Goal: Information Seeking & Learning: Understand process/instructions

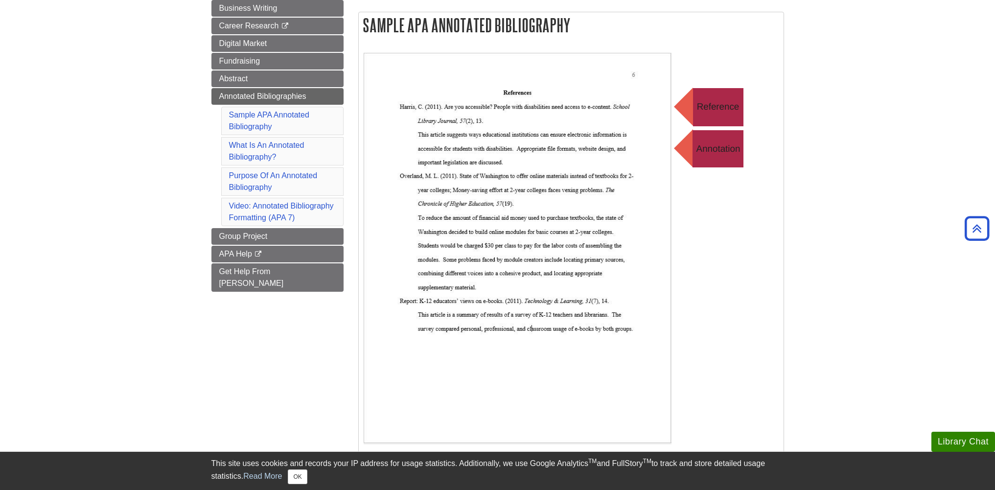
scroll to position [147, 0]
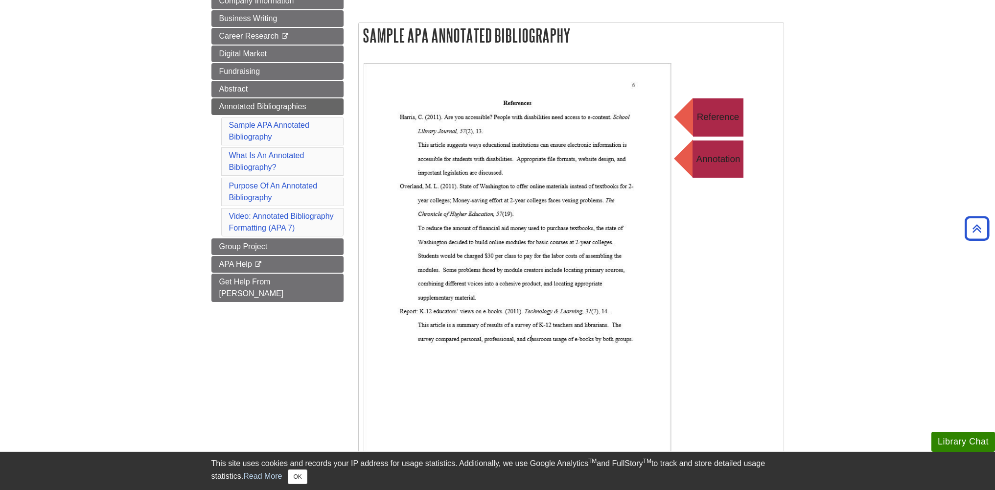
click at [540, 161] on img at bounding box center [559, 258] width 391 height 391
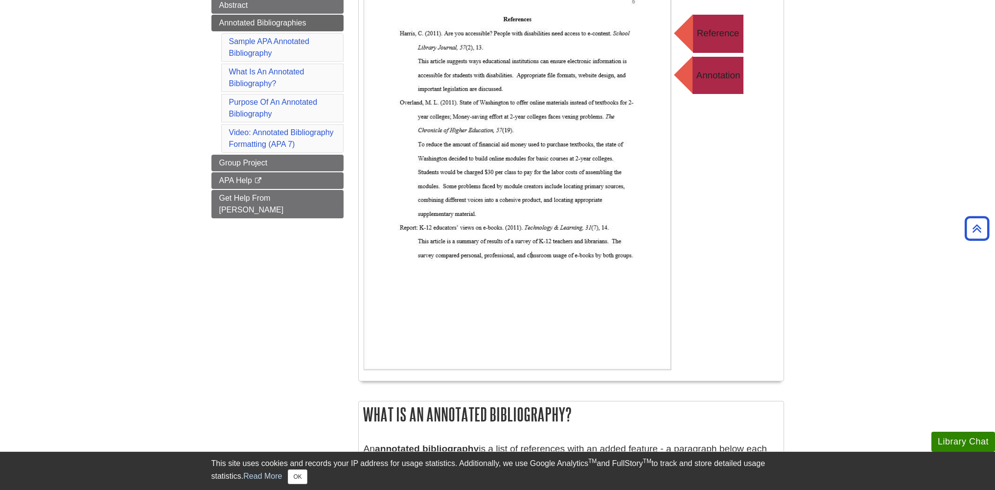
scroll to position [245, 0]
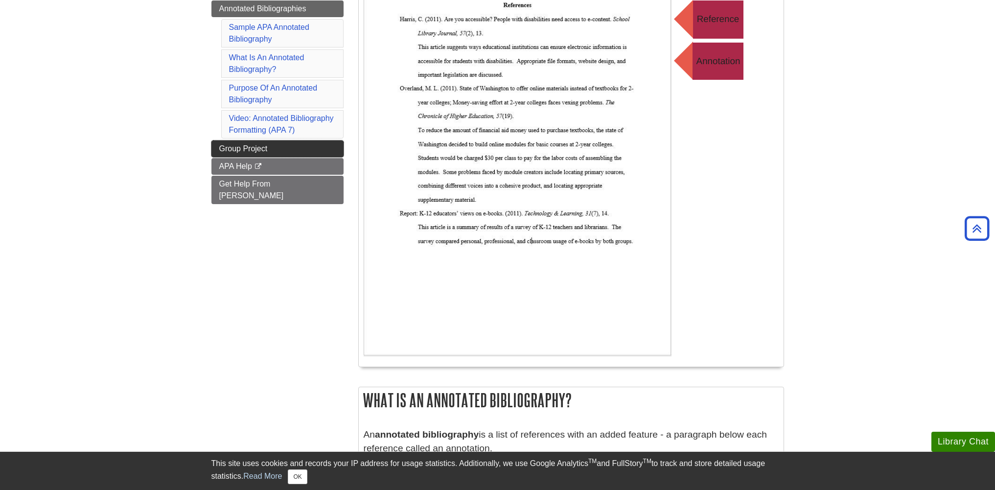
click at [266, 142] on link "Group Project" at bounding box center [277, 148] width 132 height 17
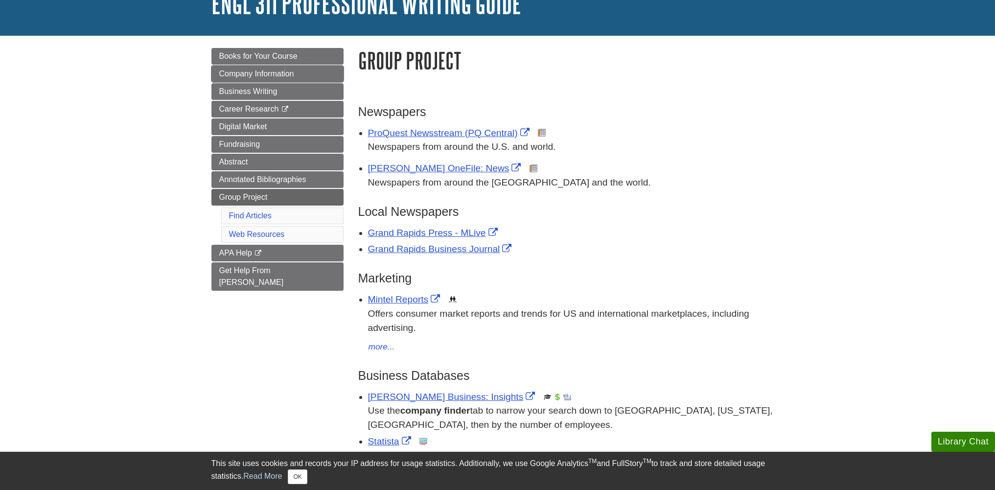
scroll to position [98, 0]
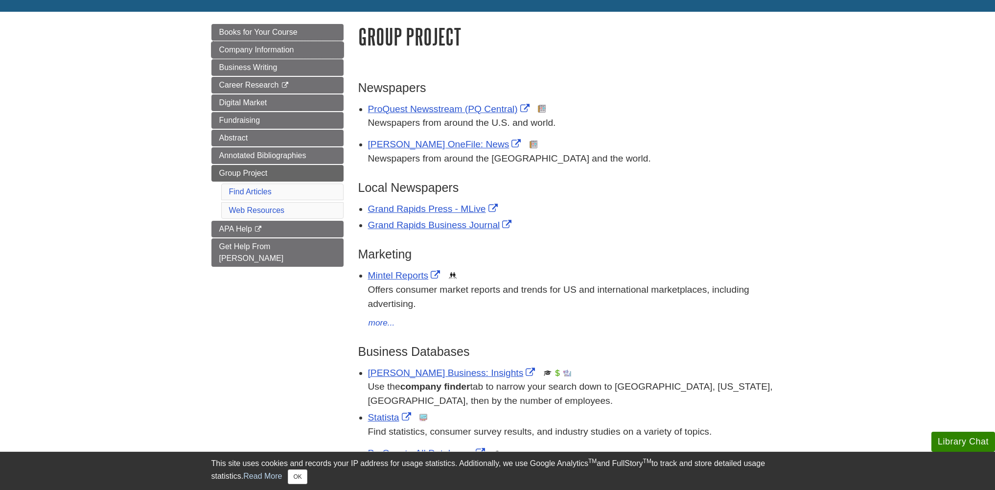
drag, startPoint x: 268, startPoint y: 142, endPoint x: 116, endPoint y: 113, distance: 153.9
click at [254, 157] on span "Annotated Bibliographies" at bounding box center [262, 155] width 87 height 8
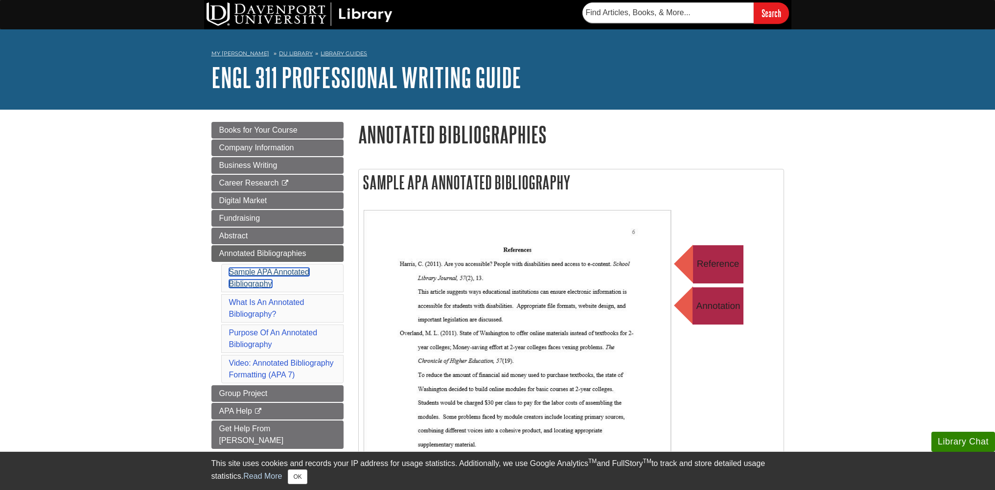
click at [259, 274] on link "Sample APA Annotated Bibliography" at bounding box center [269, 278] width 80 height 20
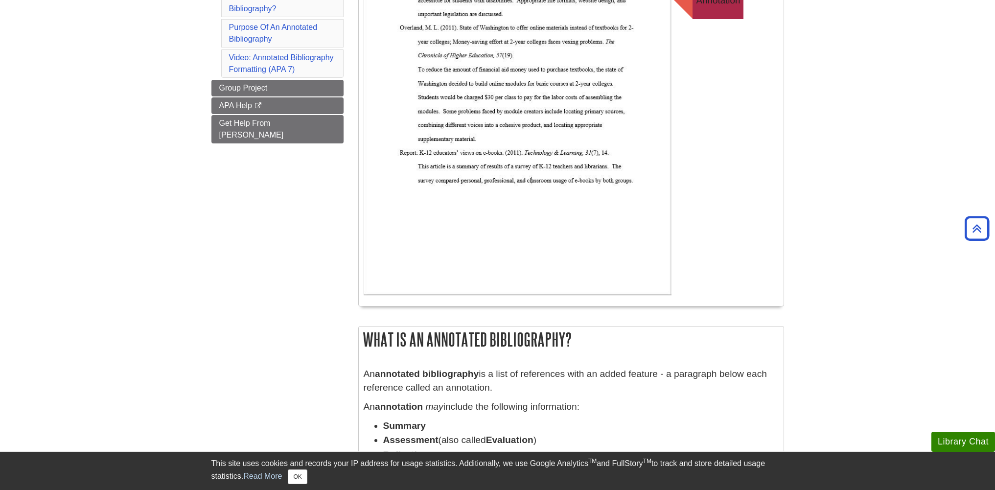
scroll to position [169, 0]
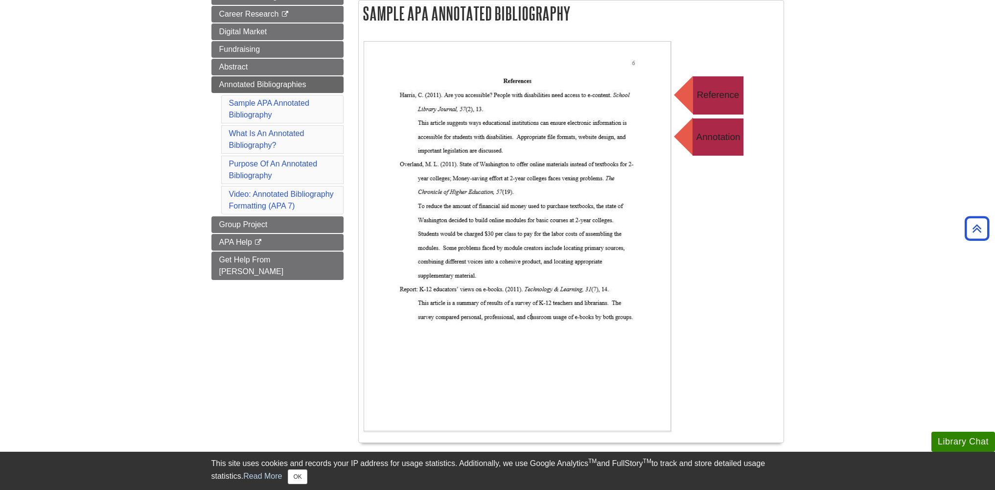
click at [504, 375] on img at bounding box center [559, 236] width 391 height 391
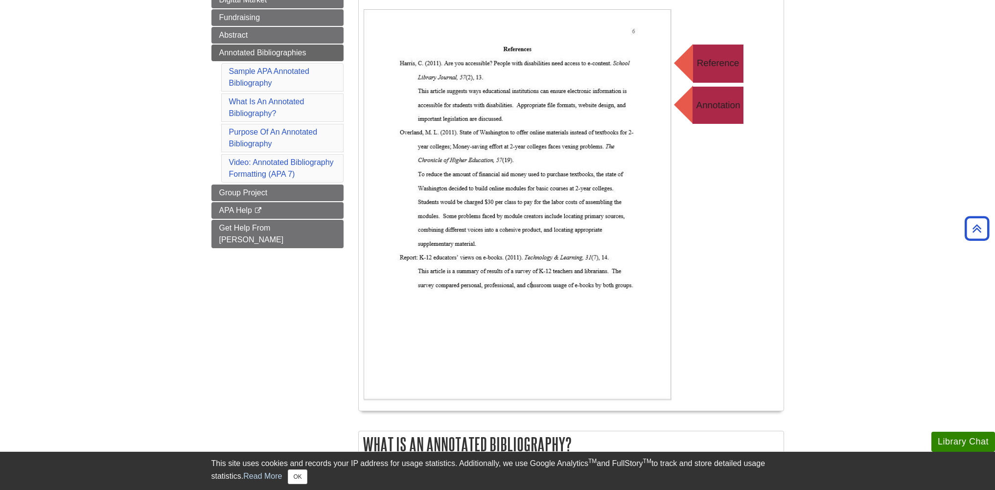
scroll to position [218, 0]
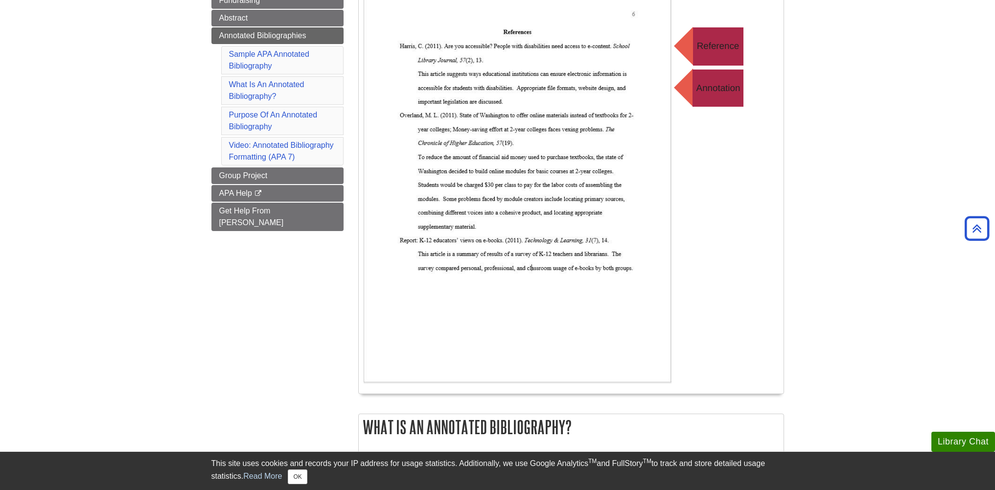
click at [257, 148] on link "Video: Annotated Bibliography Formatting (APA 7)" at bounding box center [281, 151] width 105 height 20
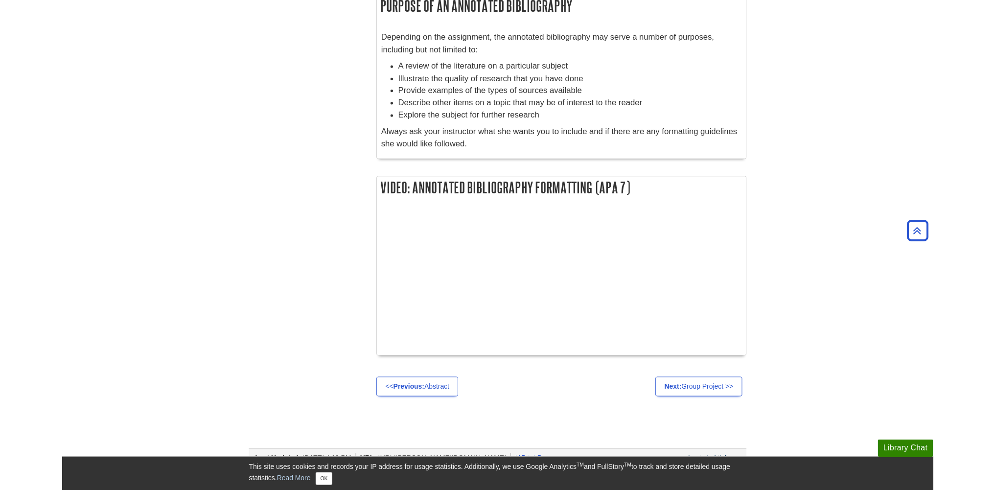
scroll to position [1054, 0]
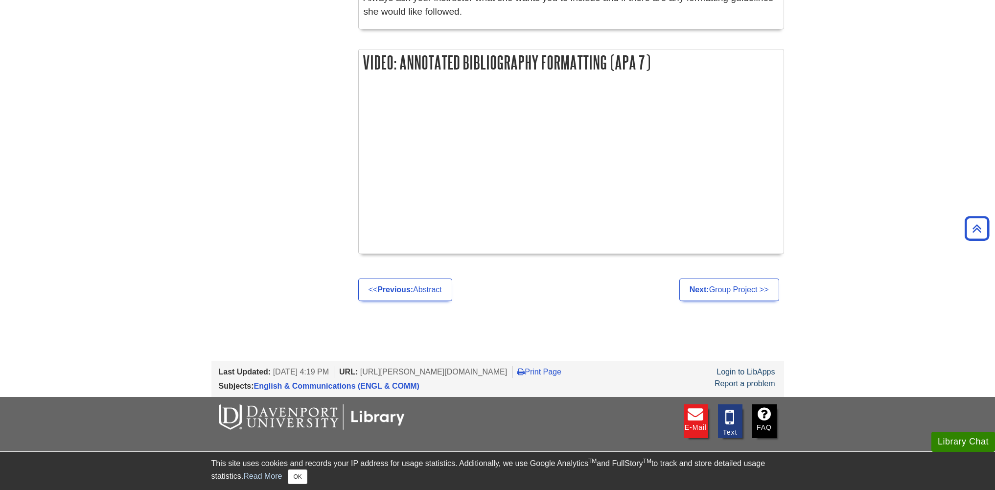
scroll to position [169, 0]
